Goal: Task Accomplishment & Management: Manage account settings

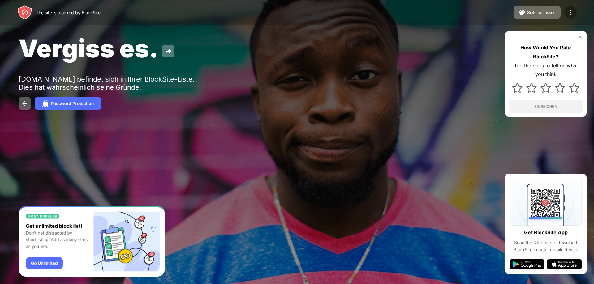
click at [568, 14] on img at bounding box center [570, 12] width 7 height 7
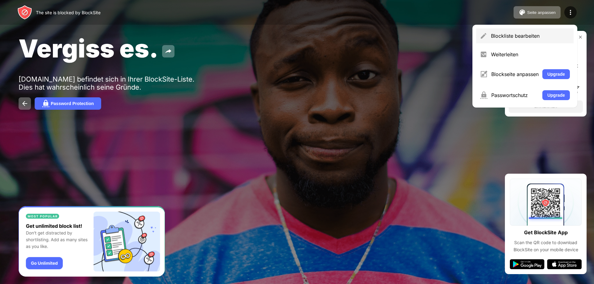
click at [505, 37] on div "Blockliste bearbeiten" at bounding box center [530, 36] width 79 height 6
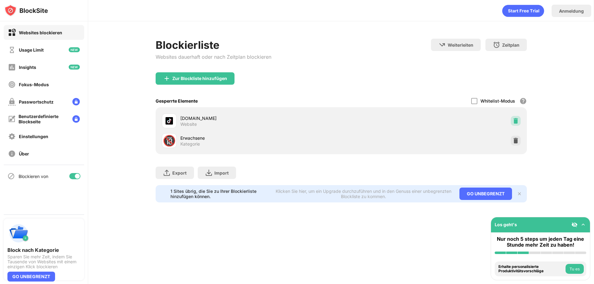
click at [517, 119] on img at bounding box center [516, 121] width 6 height 6
